Goal: Find specific page/section: Find specific page/section

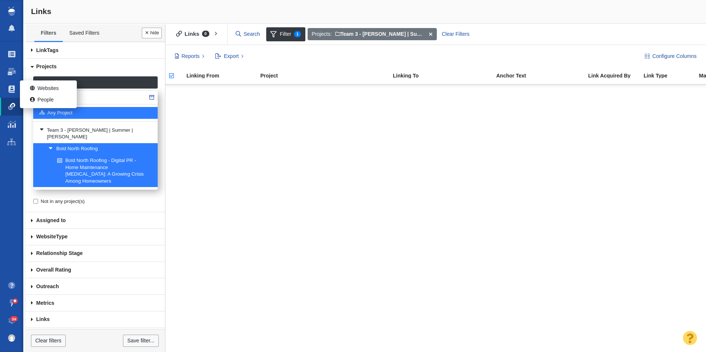
drag, startPoint x: 70, startPoint y: 99, endPoint x: 16, endPoint y: 86, distance: 55.8
click at [10, 96] on body "Projects Dashboard Websites People Link Monitoring Reports Projects Home Help C…" at bounding box center [353, 176] width 706 height 352
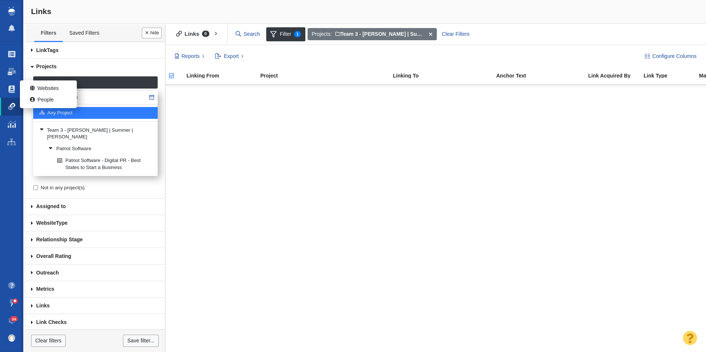
type input "Patriot Software"
click at [101, 144] on link "Patriot Software" at bounding box center [100, 149] width 107 height 11
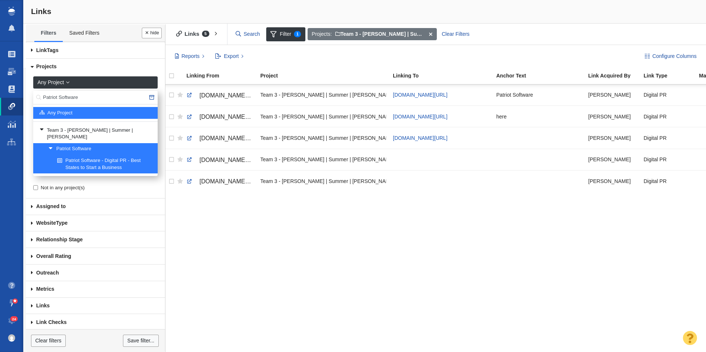
drag, startPoint x: 453, startPoint y: 347, endPoint x: 467, endPoint y: 347, distance: 13.7
click at [467, 347] on div "[DOMAIN_NAME][URL] Team 3 - [PERSON_NAME] | Summer | [PERSON_NAME]\Patriot Soft…" at bounding box center [434, 219] width 543 height 268
drag, startPoint x: 87, startPoint y: 95, endPoint x: 46, endPoint y: 96, distance: 41.0
click at [46, 96] on input "Patriot Software" at bounding box center [95, 98] width 124 height 14
type input "P"
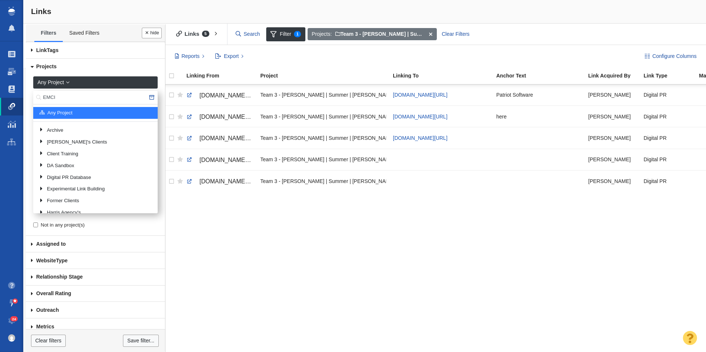
type input "EMCI"
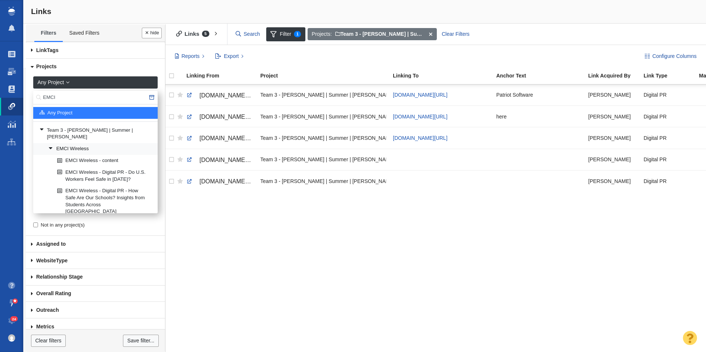
click at [86, 144] on link "EMCI Wireless" at bounding box center [100, 149] width 107 height 11
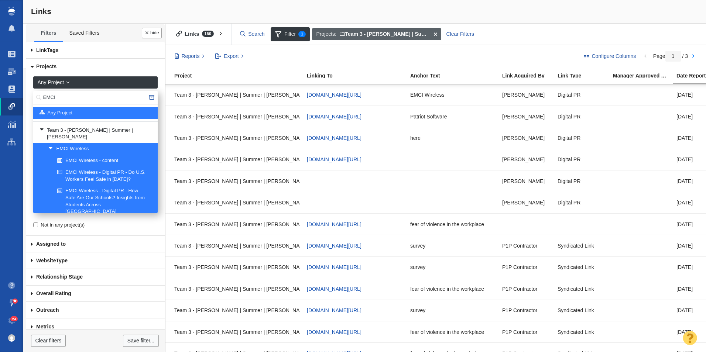
scroll to position [0, 85]
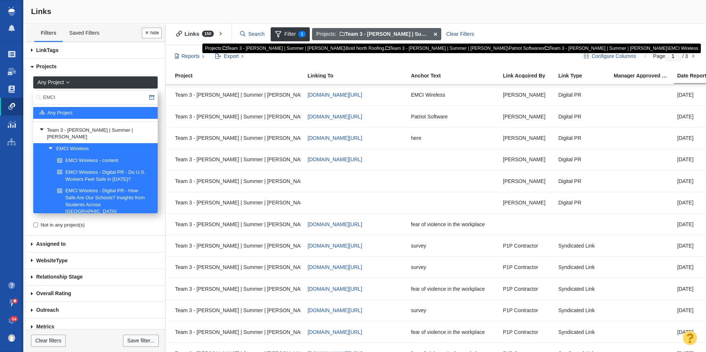
click at [434, 32] on span at bounding box center [435, 34] width 11 height 13
